Goal: Information Seeking & Learning: Compare options

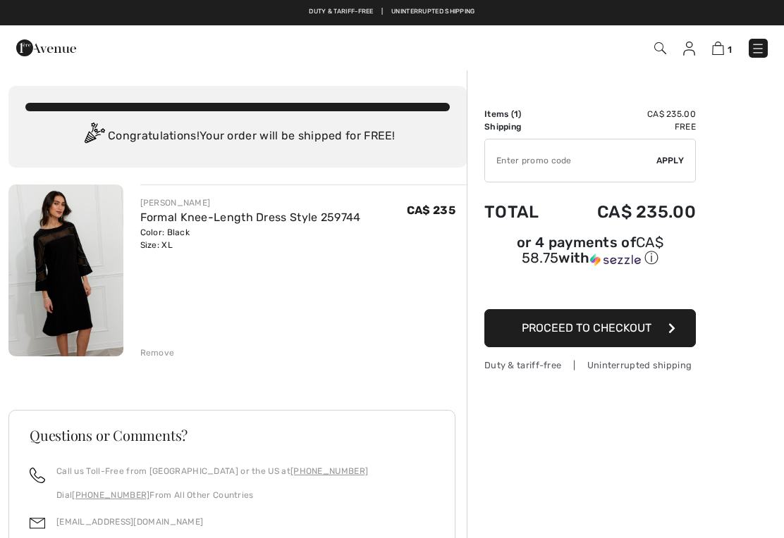
click at [65, 276] on img at bounding box center [65, 271] width 115 height 172
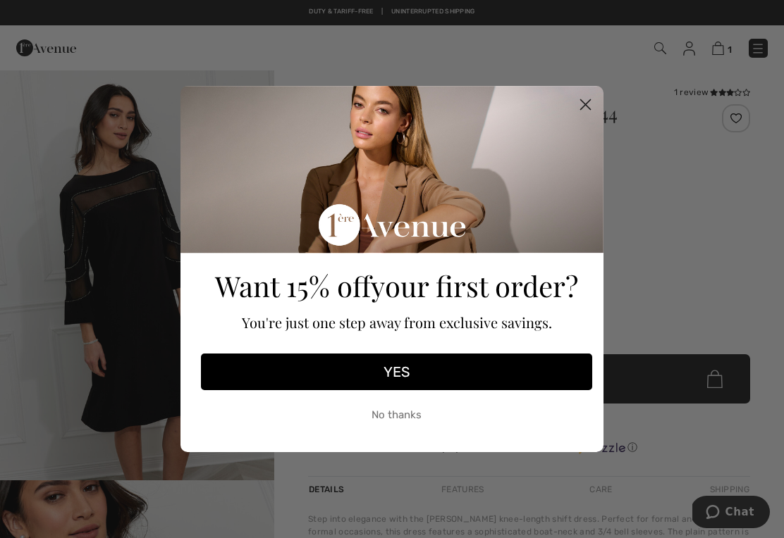
click at [584, 106] on icon "Close dialog" at bounding box center [586, 105] width 10 height 10
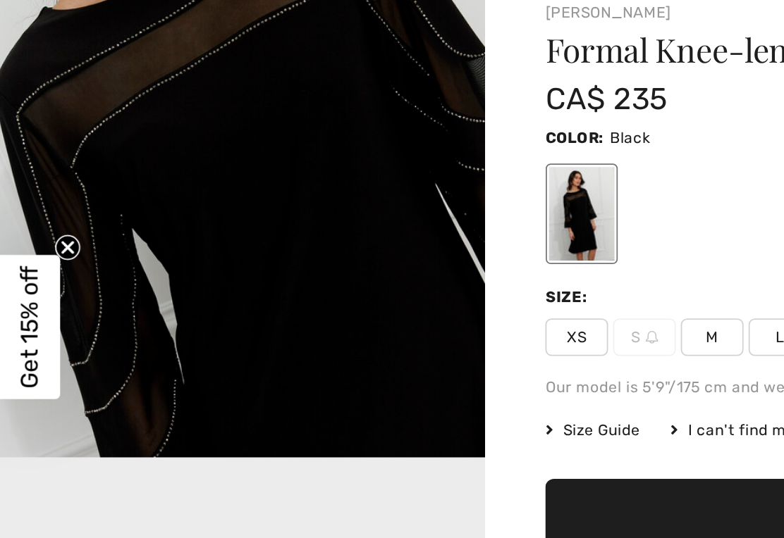
scroll to position [534, 0]
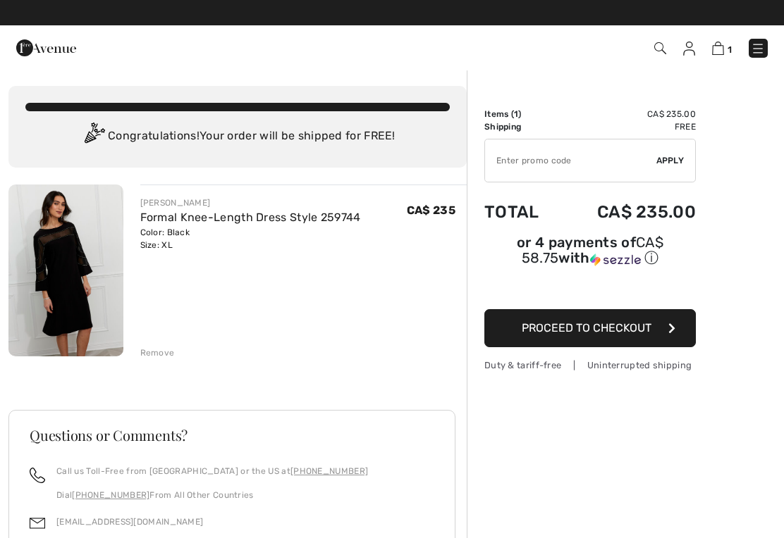
click at [67, 276] on img at bounding box center [65, 271] width 115 height 172
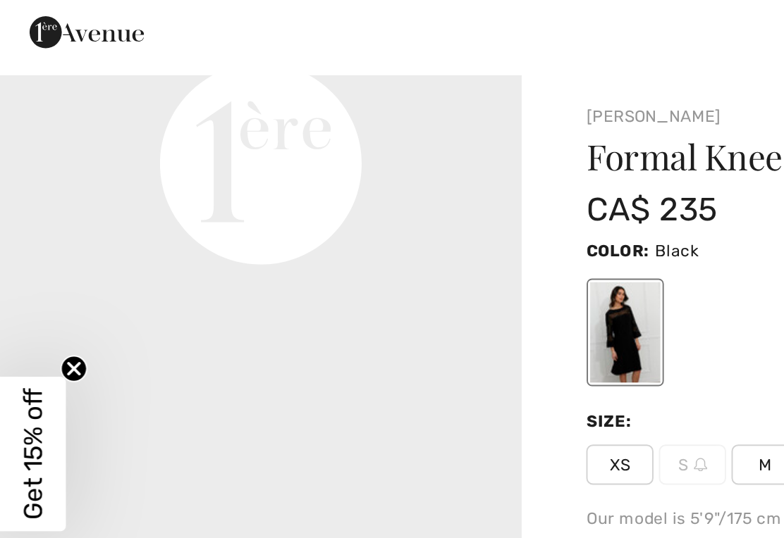
scroll to position [978, 0]
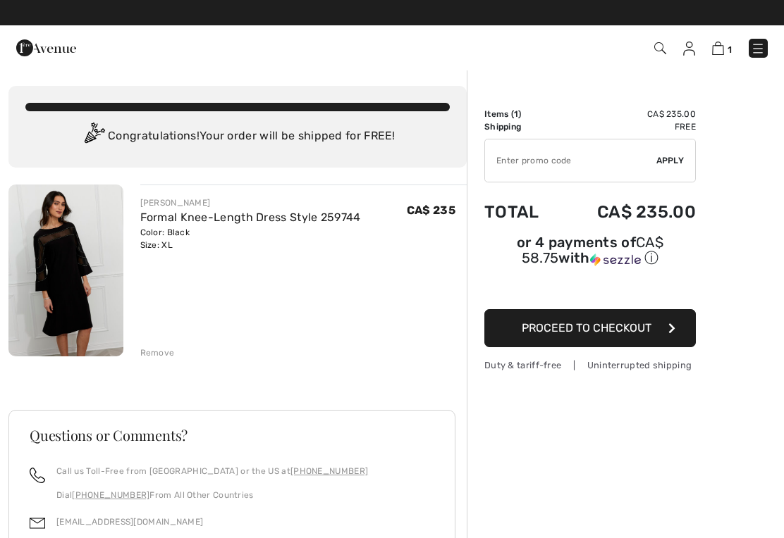
click at [177, 221] on link "Formal Knee-Length Dress Style 259744" at bounding box center [250, 217] width 221 height 13
click at [761, 49] on img at bounding box center [758, 49] width 14 height 14
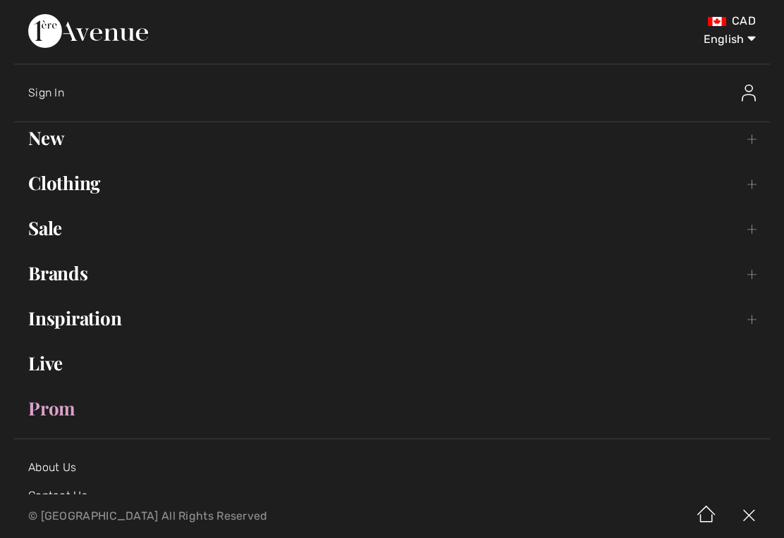
click at [70, 187] on link "Clothing Toggle submenu" at bounding box center [392, 183] width 756 height 31
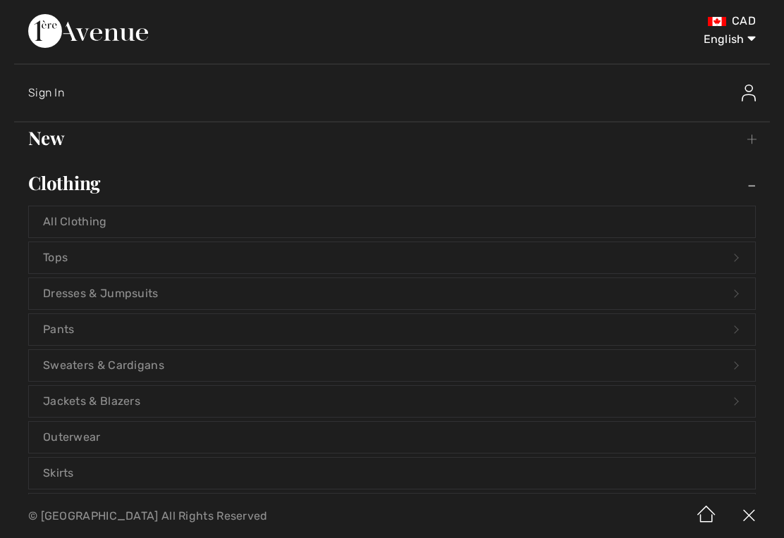
click at [115, 292] on link "Dresses & Jumpsuits Open submenu" at bounding box center [392, 293] width 726 height 31
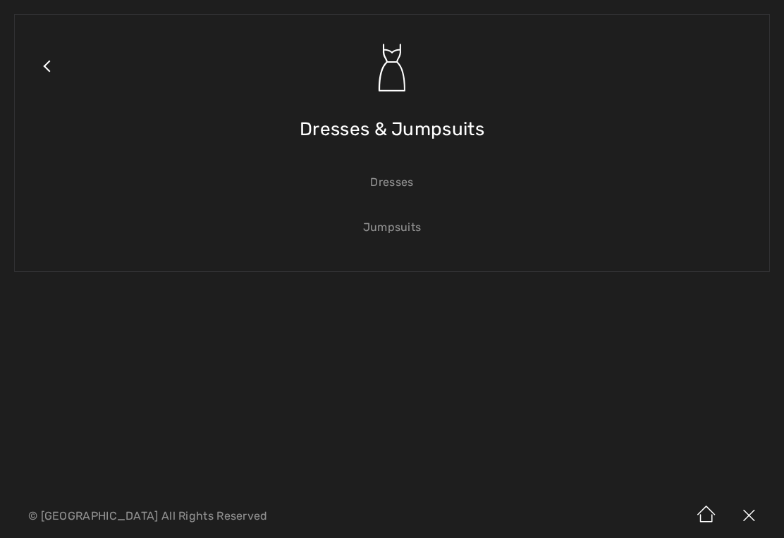
click at [390, 173] on link "Dresses" at bounding box center [392, 182] width 726 height 31
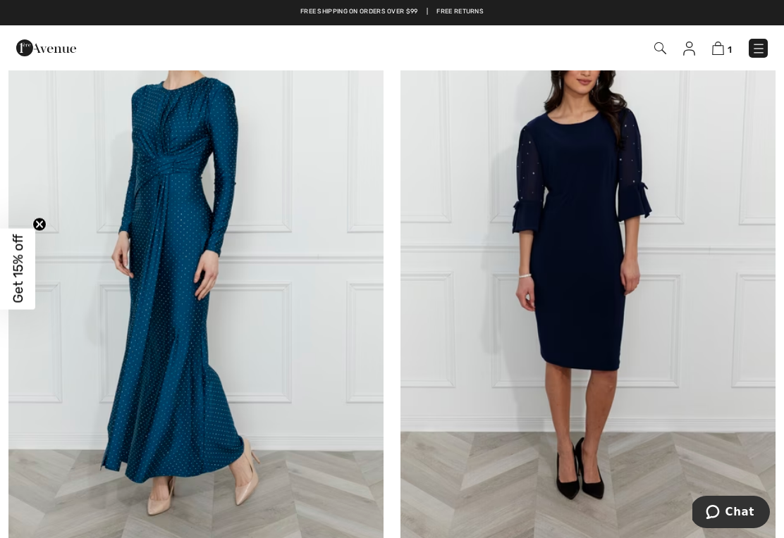
scroll to position [195, 0]
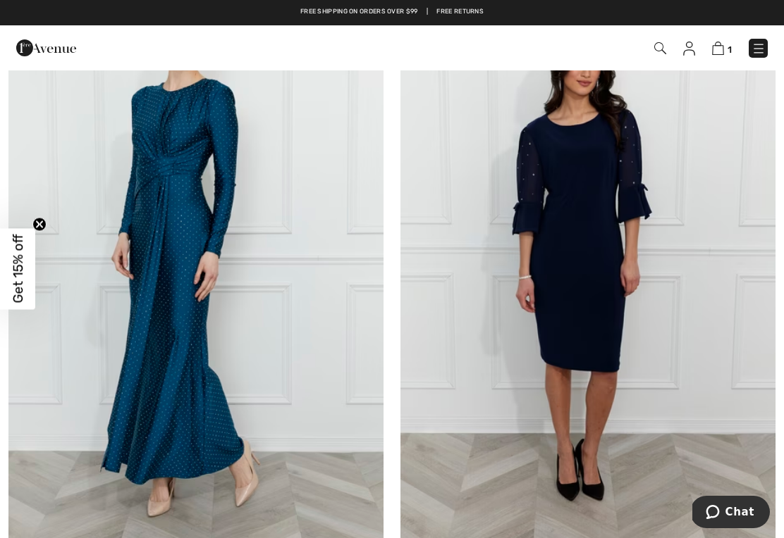
click at [596, 270] on img at bounding box center [587, 262] width 375 height 562
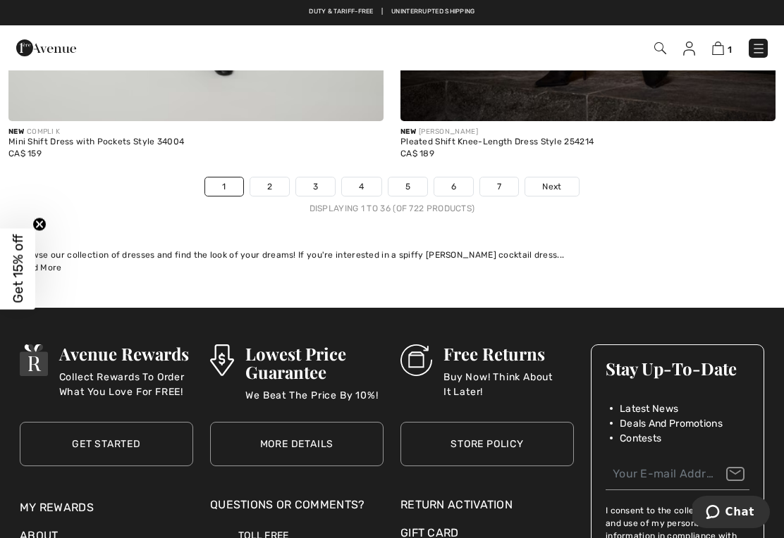
scroll to position [11613, 0]
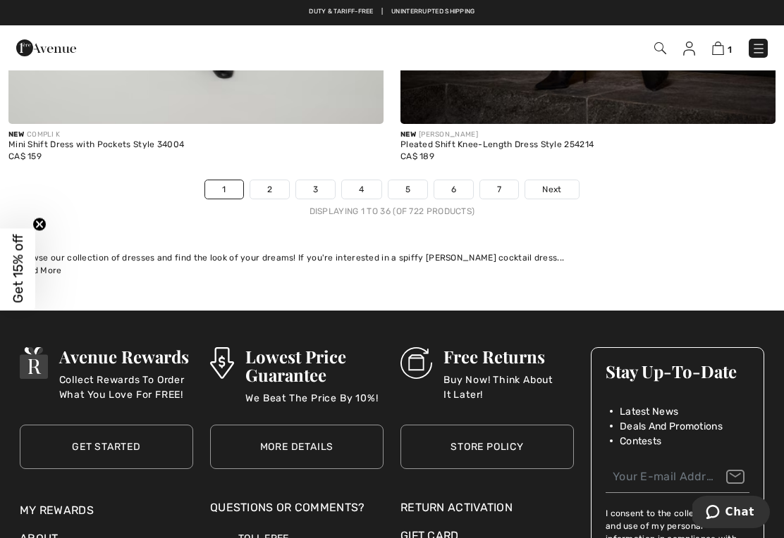
click at [272, 187] on link "2" at bounding box center [269, 189] width 39 height 18
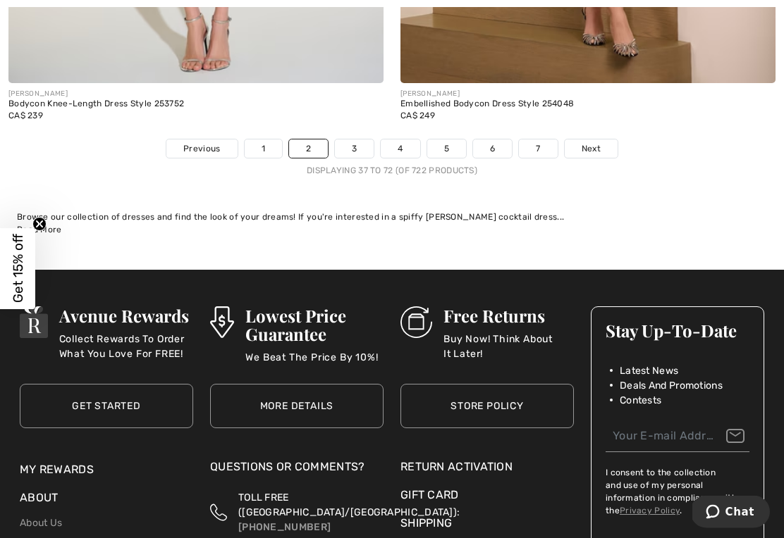
scroll to position [11517, 0]
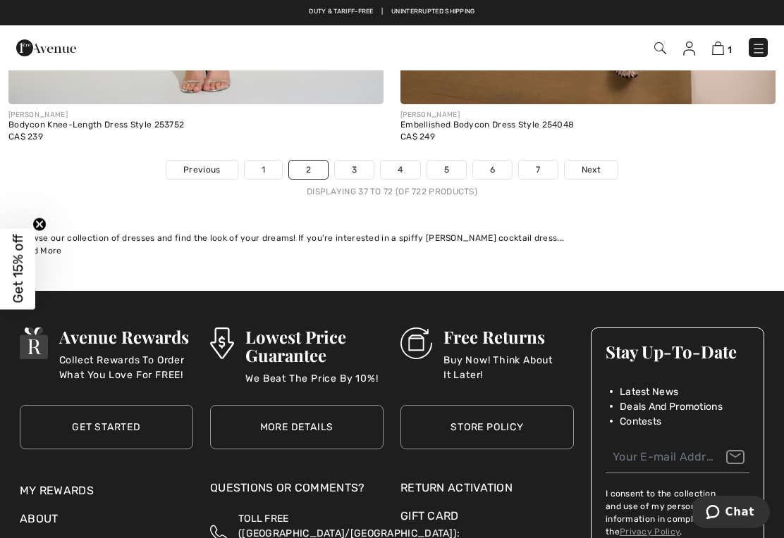
click at [357, 161] on link "3" at bounding box center [354, 170] width 39 height 18
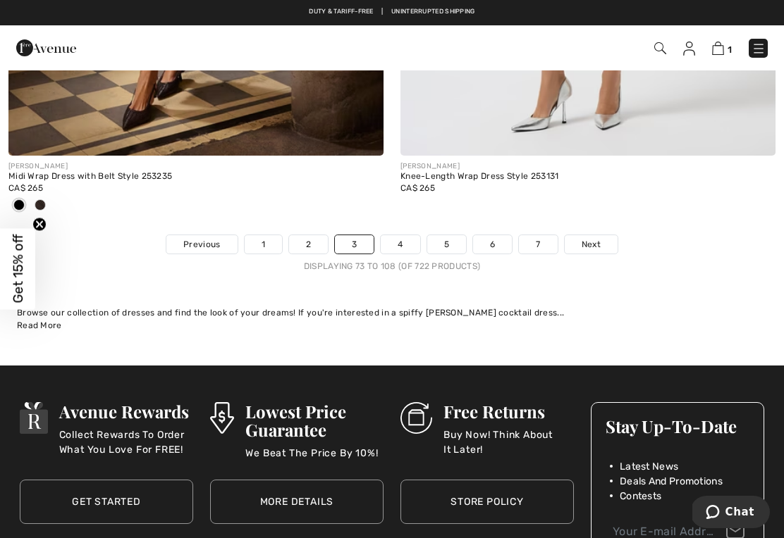
scroll to position [11437, 0]
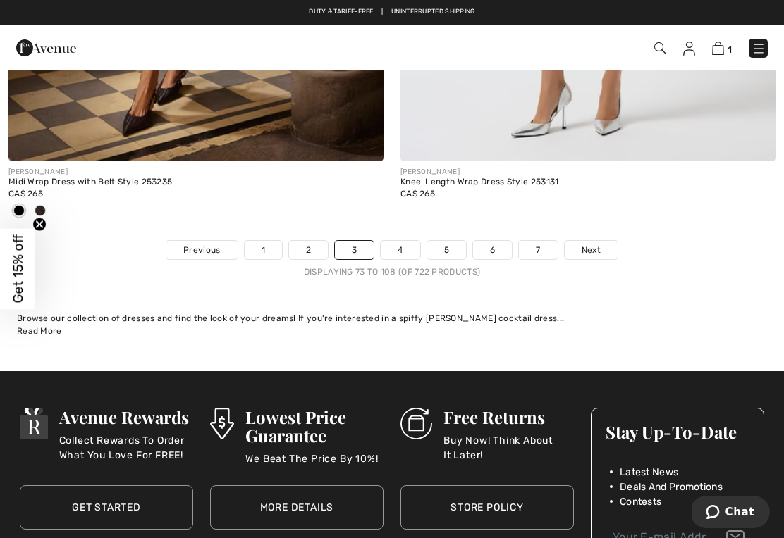
click at [402, 242] on link "4" at bounding box center [400, 250] width 39 height 18
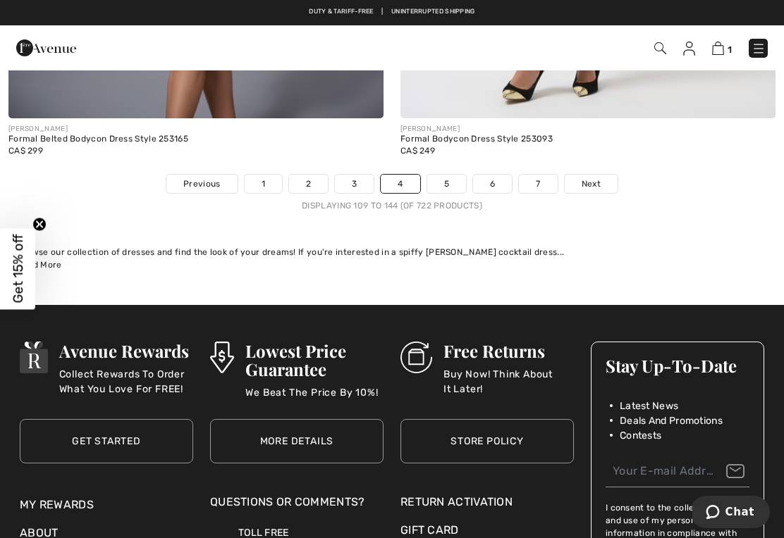
scroll to position [11618, 0]
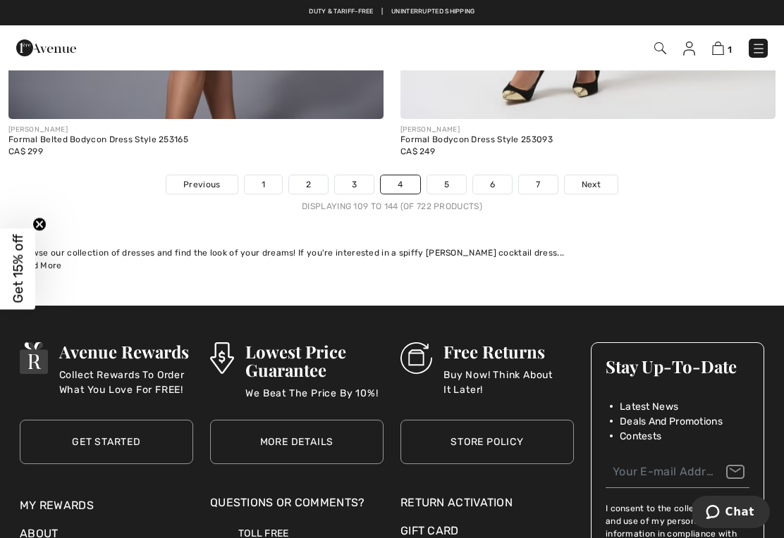
click at [446, 175] on link "5" at bounding box center [446, 184] width 39 height 18
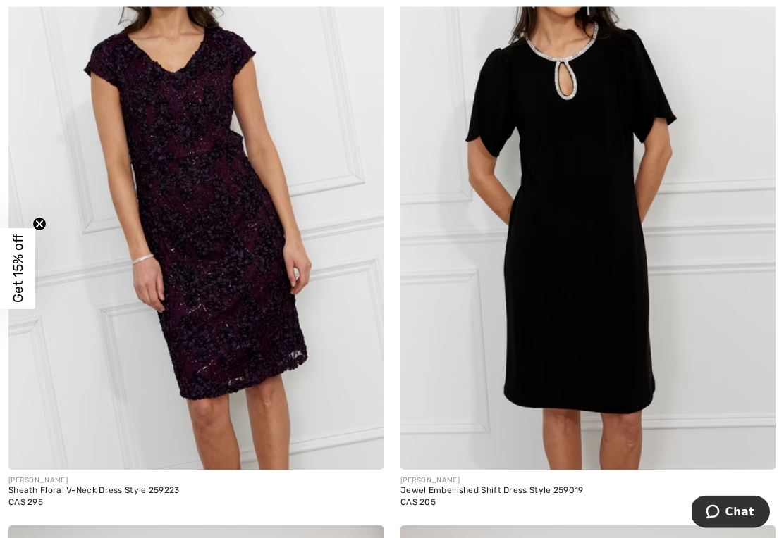
scroll to position [8061, 0]
click at [490, 486] on div "Jewel Embellished Shift Dress Style 259019" at bounding box center [587, 491] width 375 height 10
click at [583, 326] on img at bounding box center [587, 189] width 375 height 562
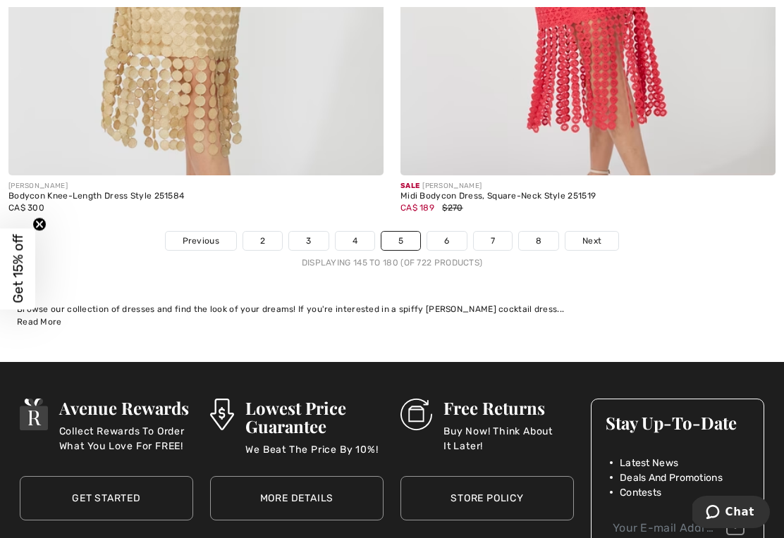
scroll to position [11431, 0]
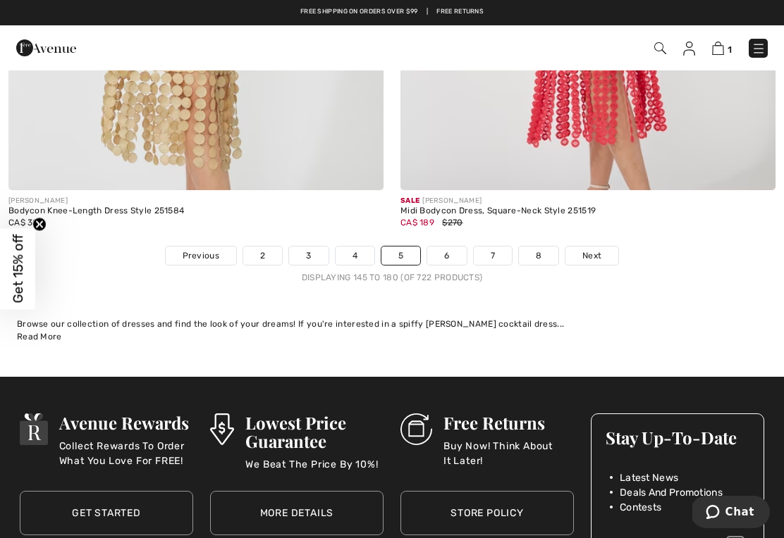
click at [450, 247] on link "6" at bounding box center [446, 256] width 39 height 18
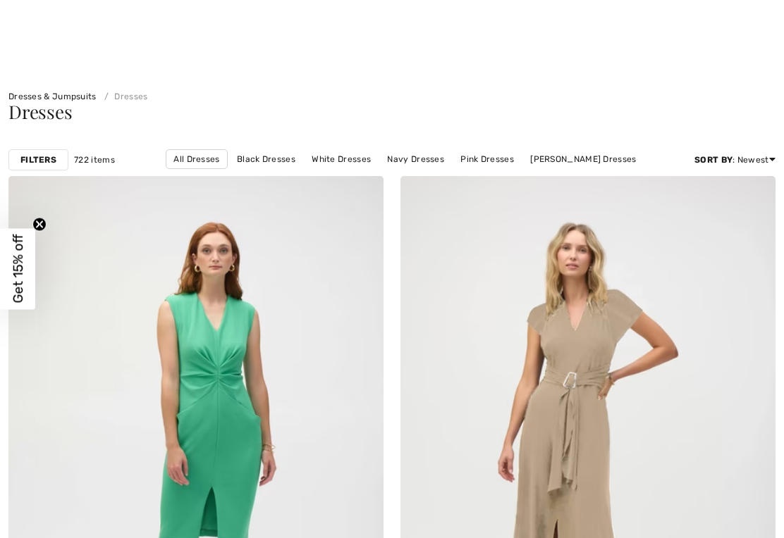
checkbox input "true"
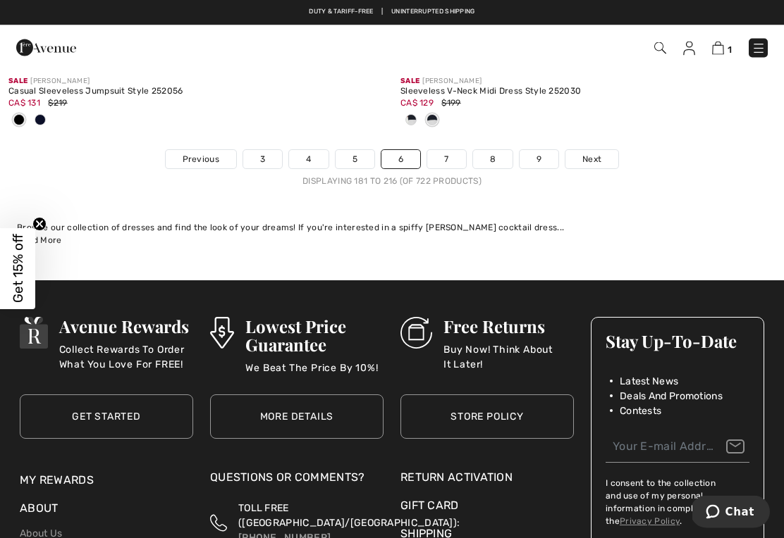
scroll to position [11706, 0]
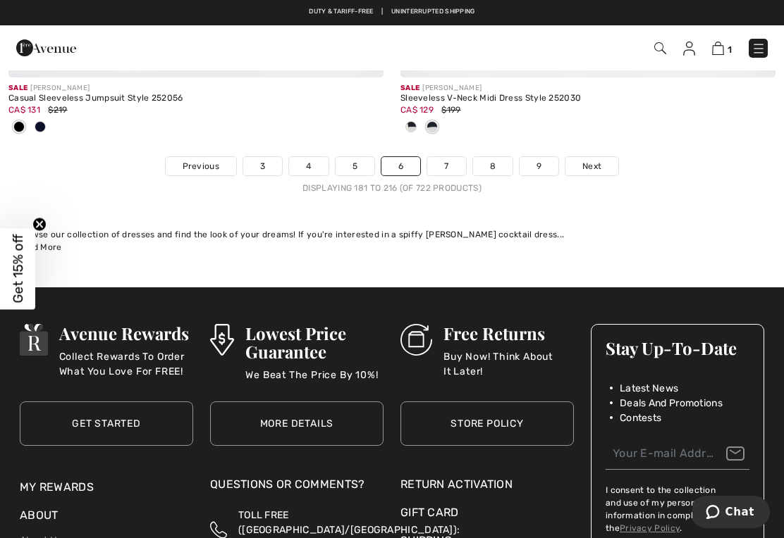
click at [449, 161] on link "7" at bounding box center [446, 166] width 38 height 18
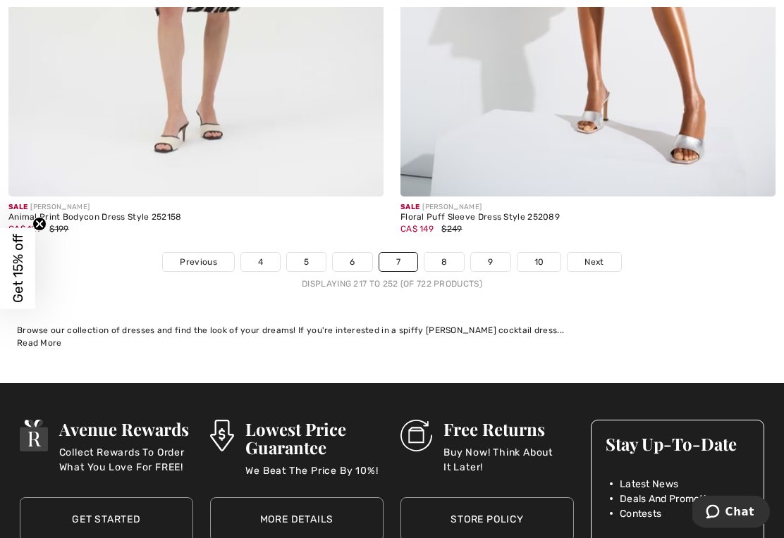
scroll to position [11566, 0]
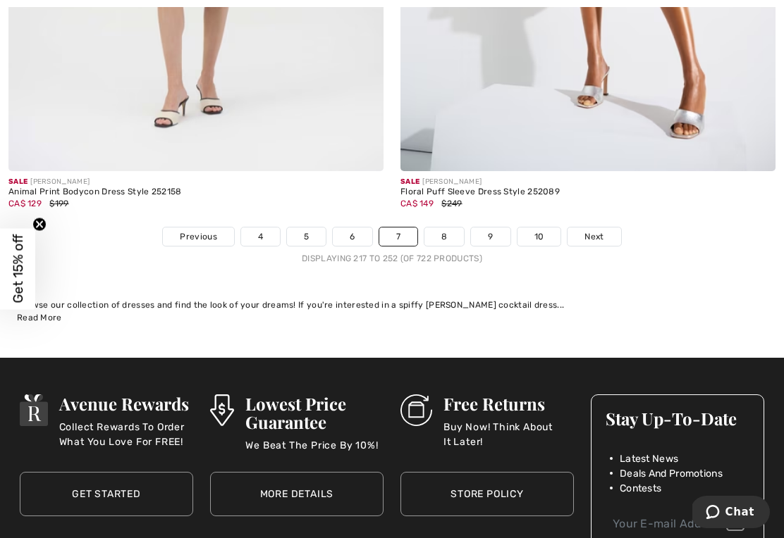
click at [441, 228] on link "8" at bounding box center [443, 237] width 39 height 18
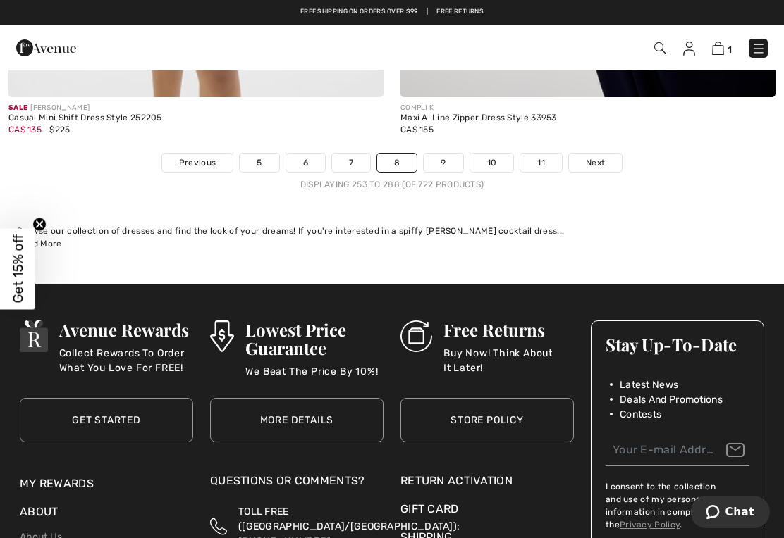
scroll to position [11504, 0]
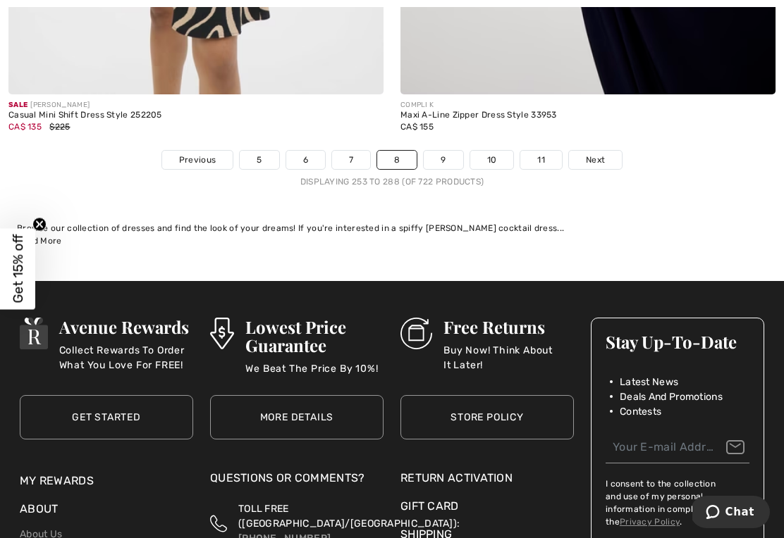
click at [436, 152] on link "9" at bounding box center [443, 160] width 39 height 18
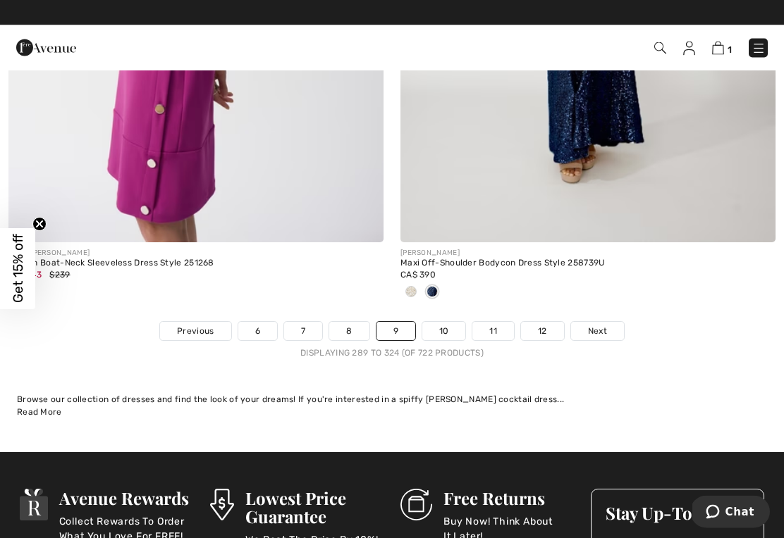
scroll to position [11399, 0]
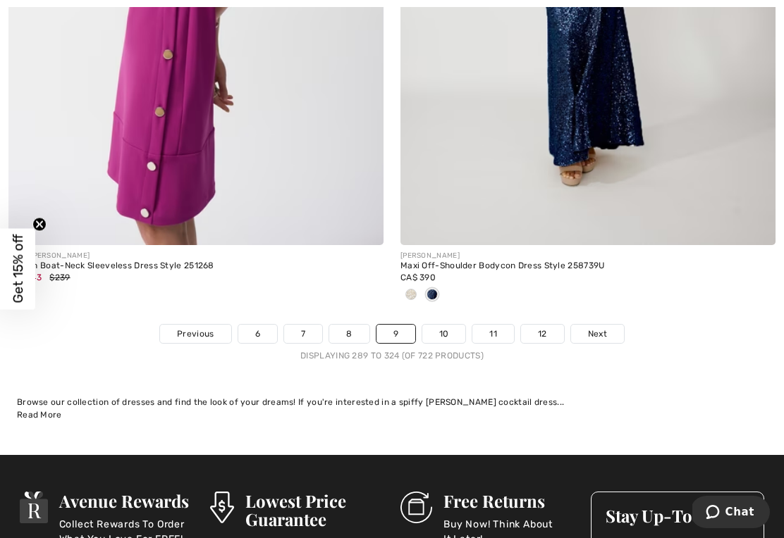
click at [445, 325] on link "10" at bounding box center [444, 334] width 44 height 18
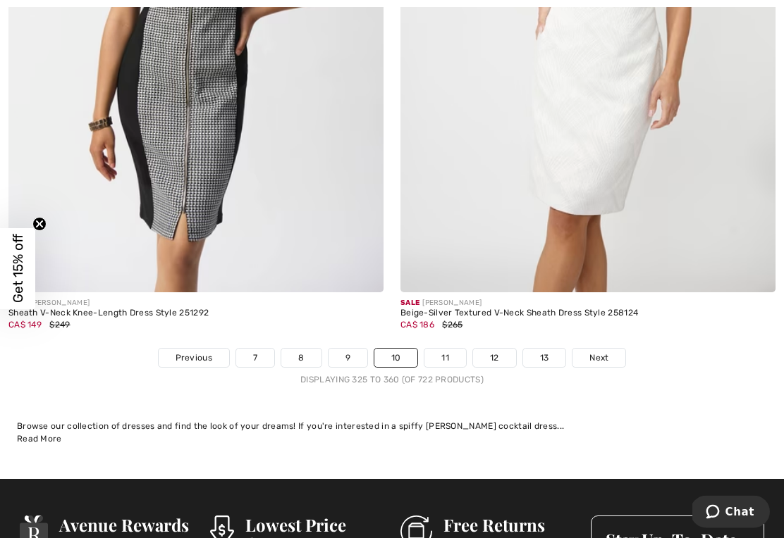
scroll to position [11320, 0]
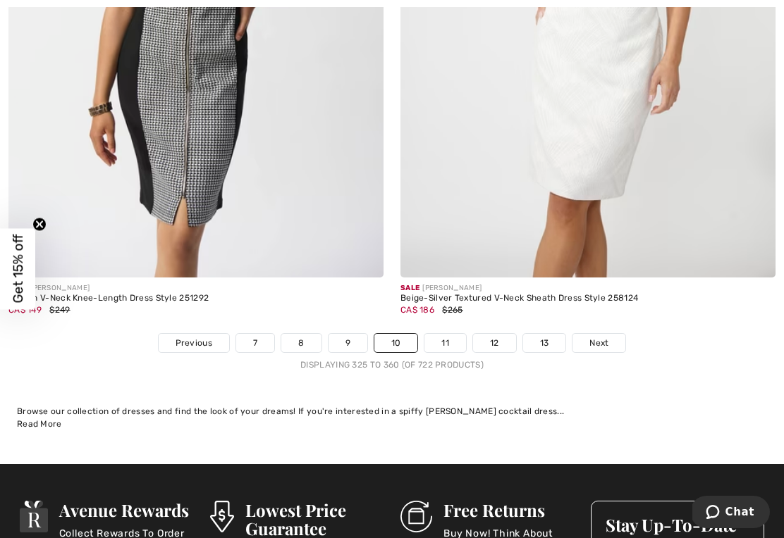
click at [447, 335] on link "11" at bounding box center [445, 343] width 42 height 18
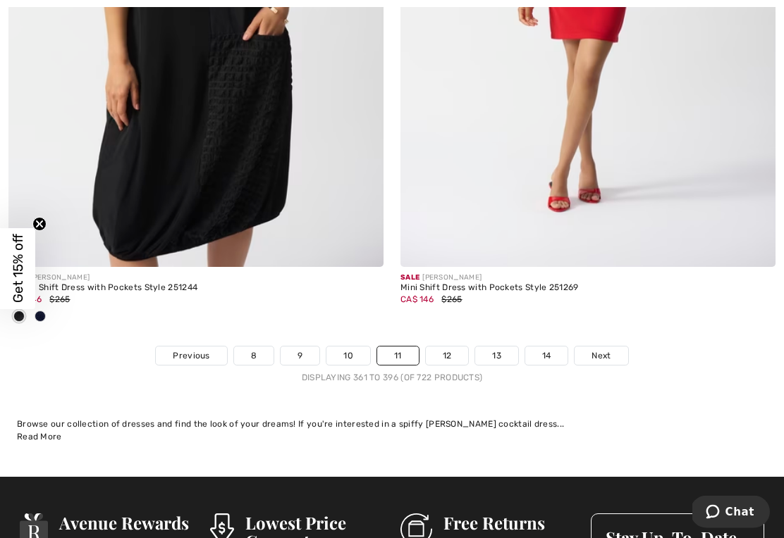
scroll to position [11501, 0]
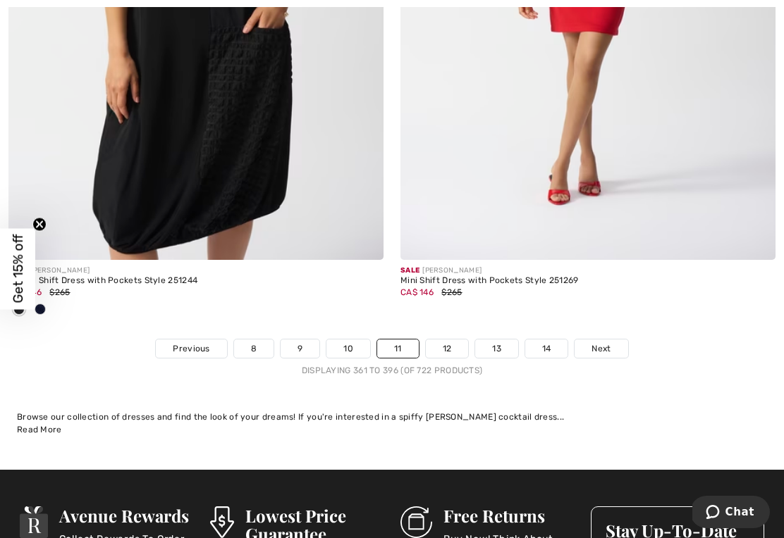
click at [441, 345] on link "12" at bounding box center [447, 349] width 43 height 18
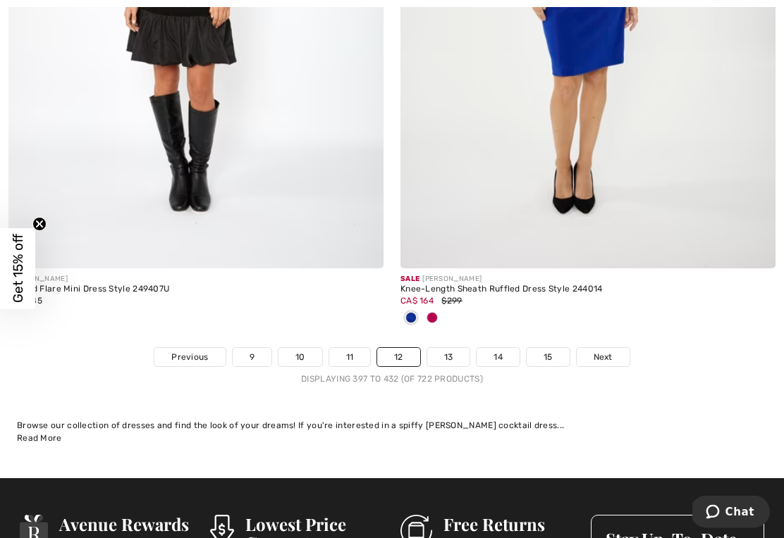
scroll to position [11394, 0]
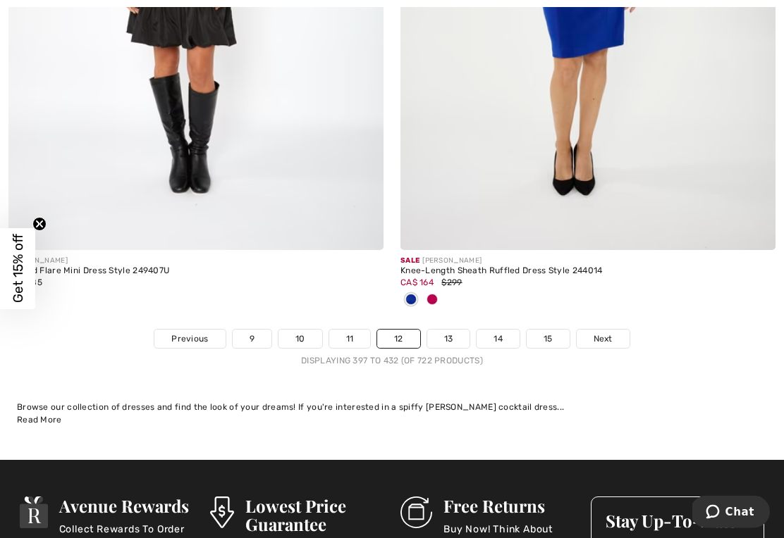
click at [448, 332] on link "13" at bounding box center [448, 340] width 43 height 18
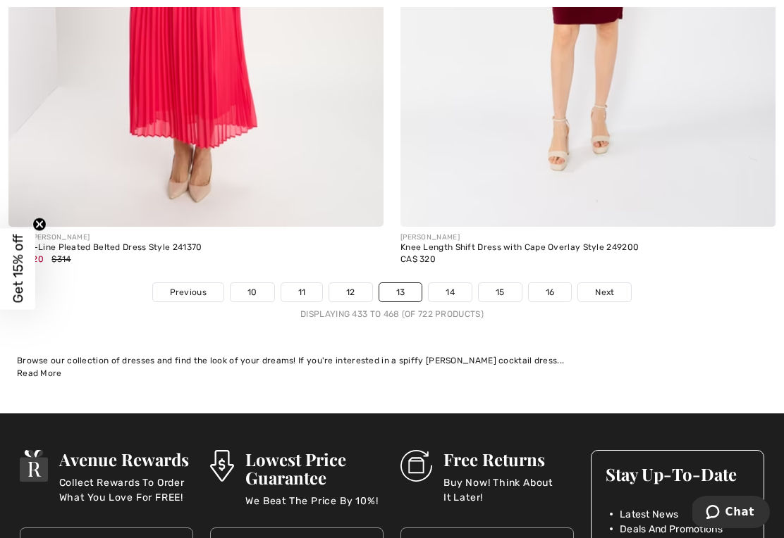
scroll to position [11610, 0]
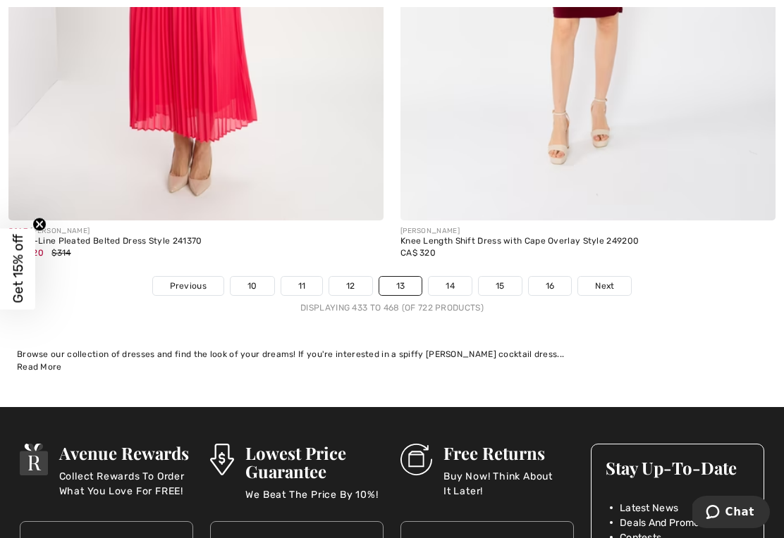
click at [452, 279] on link "14" at bounding box center [450, 286] width 43 height 18
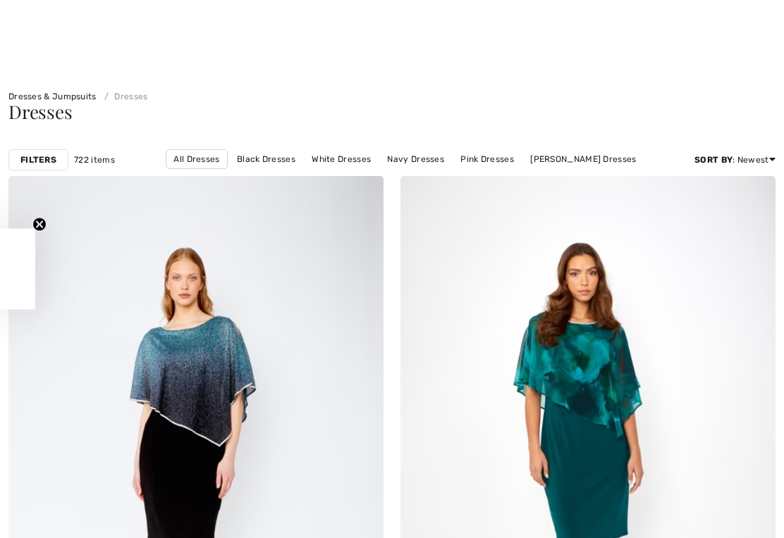
checkbox input "true"
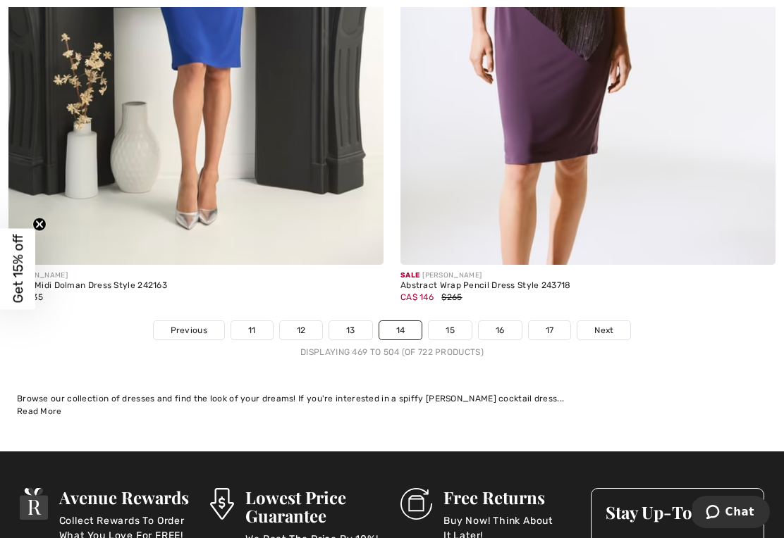
scroll to position [11427, 0]
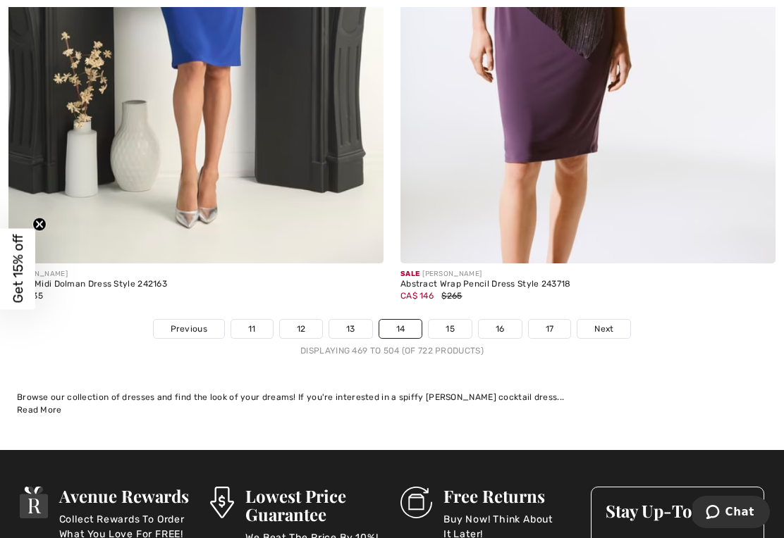
click at [452, 320] on link "15" at bounding box center [450, 329] width 43 height 18
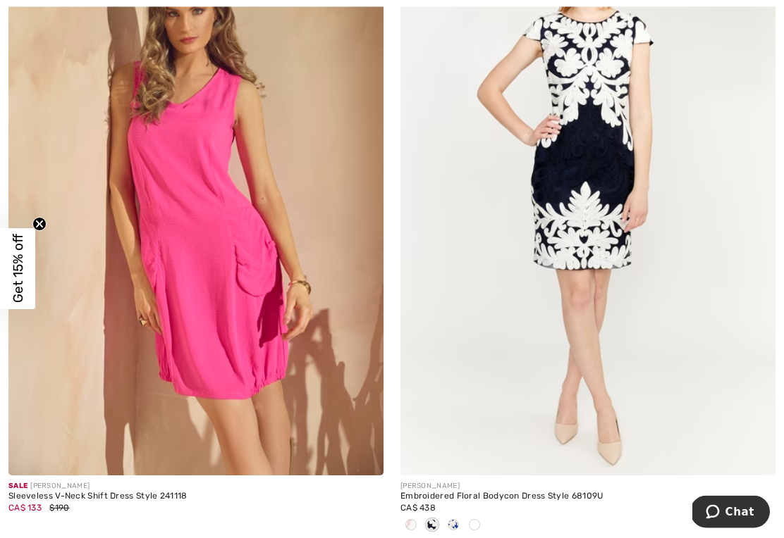
scroll to position [5377, 0]
click at [592, 273] on img at bounding box center [587, 194] width 375 height 562
